Goal: Task Accomplishment & Management: Use online tool/utility

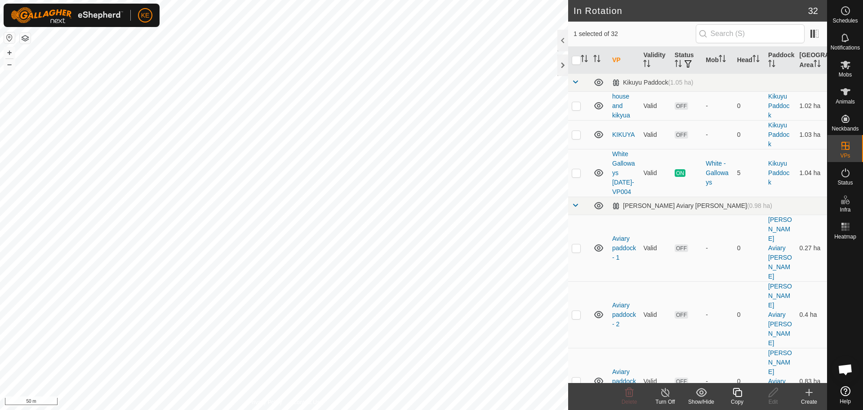
click at [739, 394] on icon at bounding box center [737, 392] width 11 height 11
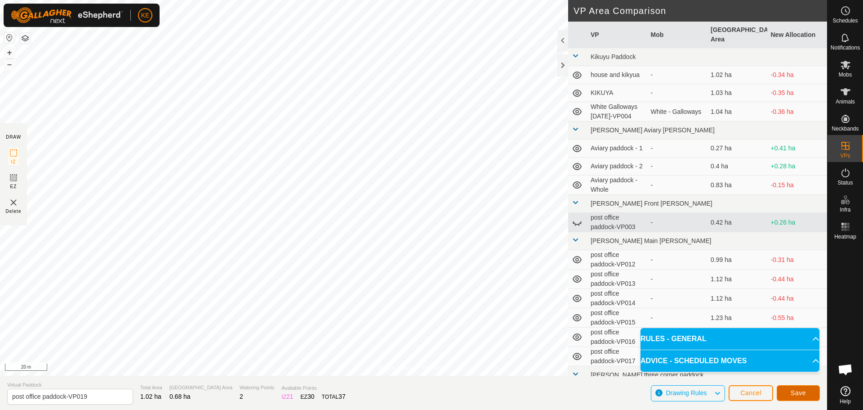
click at [801, 391] on span "Save" at bounding box center [798, 392] width 15 height 7
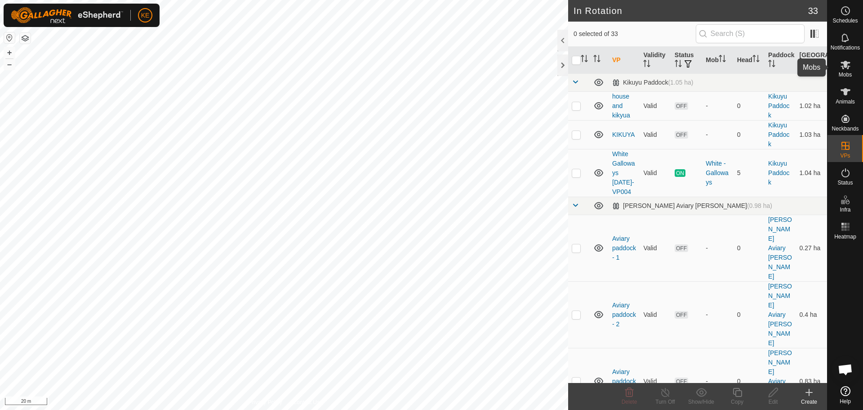
click at [852, 59] on es-mob-svg-icon at bounding box center [846, 65] width 16 height 14
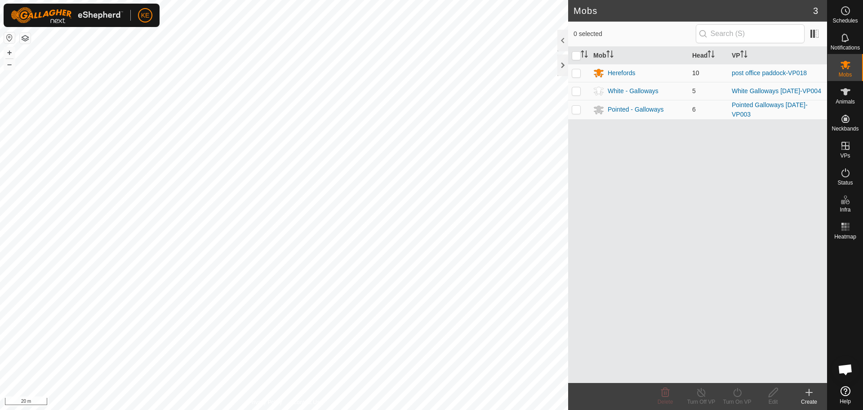
click at [580, 74] on p-checkbox at bounding box center [576, 72] width 9 height 7
checkbox input "true"
click at [736, 397] on div "Turn On VP" at bounding box center [737, 401] width 36 height 8
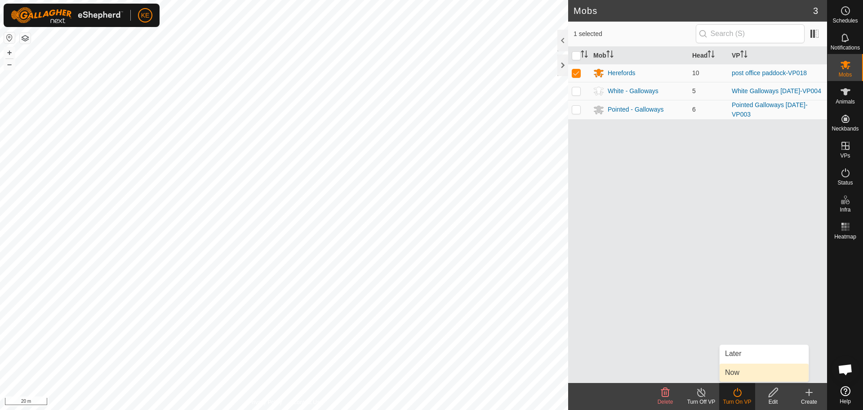
click at [734, 372] on link "Now" at bounding box center [764, 372] width 89 height 18
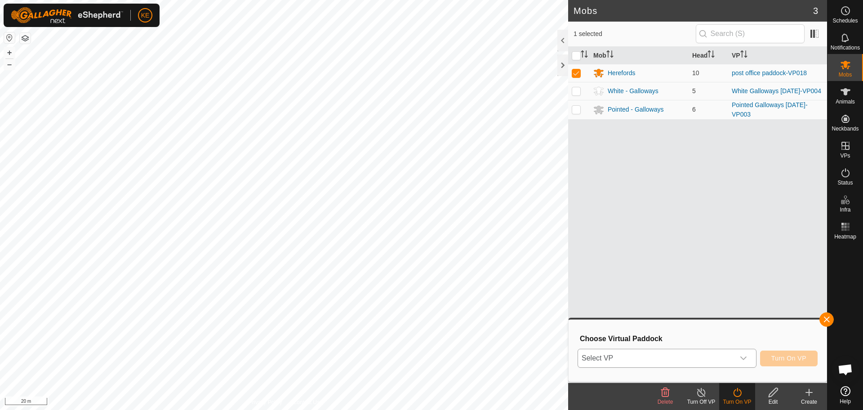
click at [710, 357] on span "Select VP" at bounding box center [656, 358] width 156 height 18
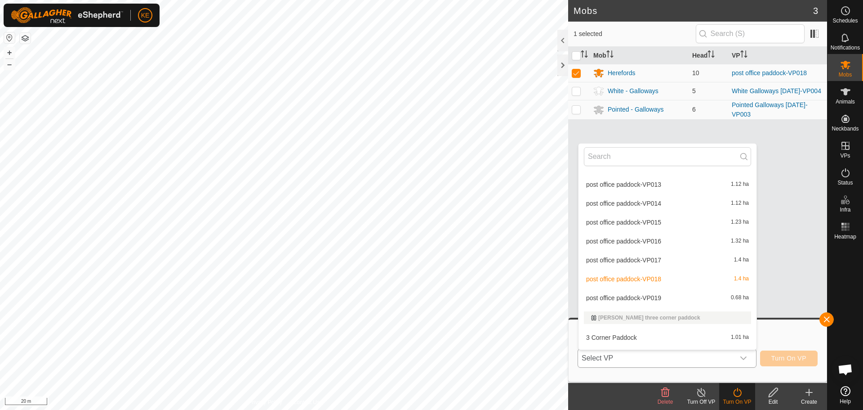
scroll to position [235, 0]
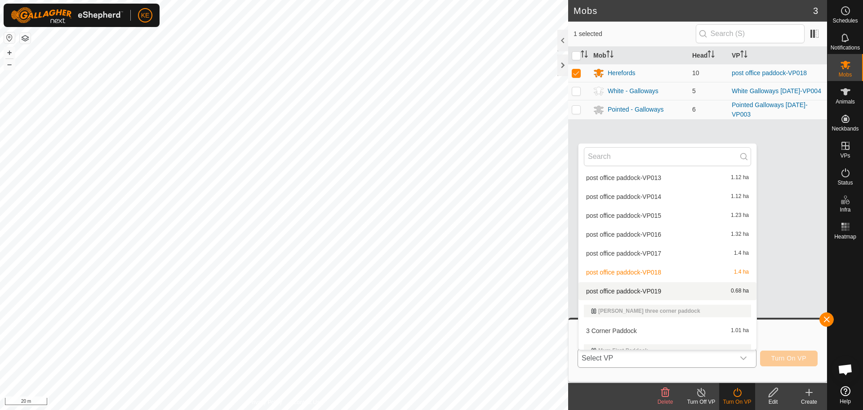
click at [647, 291] on li "post office paddock-VP019 0.68 ha" at bounding box center [668, 291] width 178 height 18
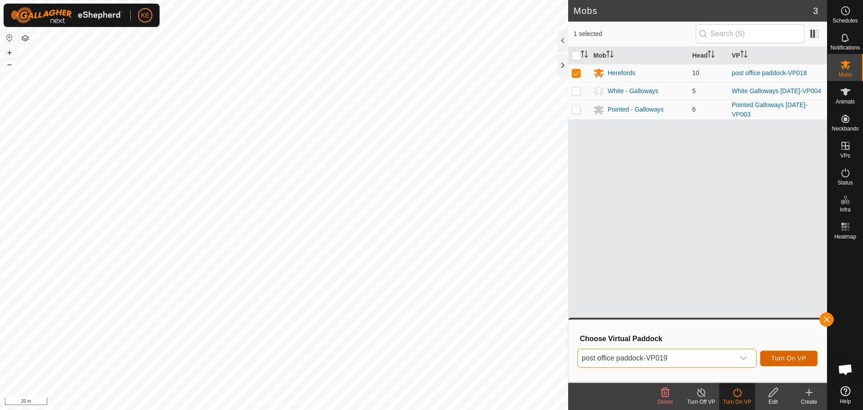
click at [786, 361] on span "Turn On VP" at bounding box center [788, 357] width 35 height 7
